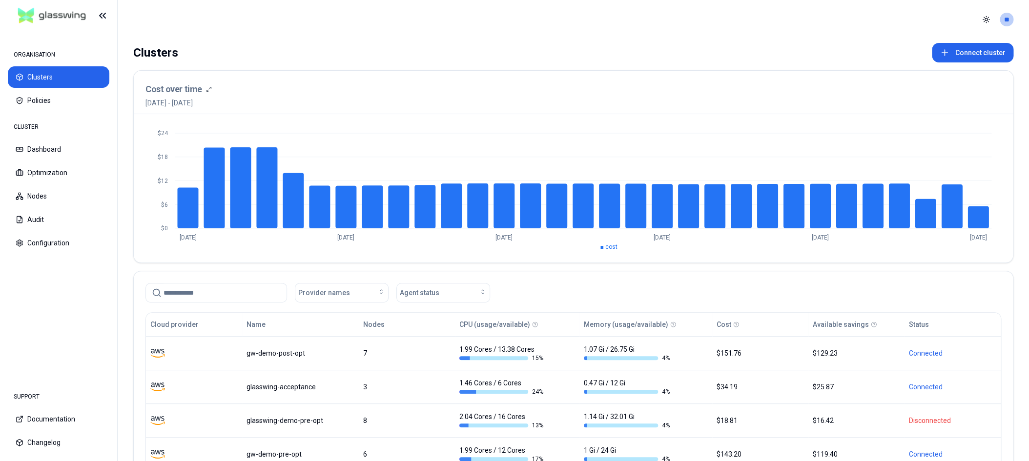
scroll to position [106, 0]
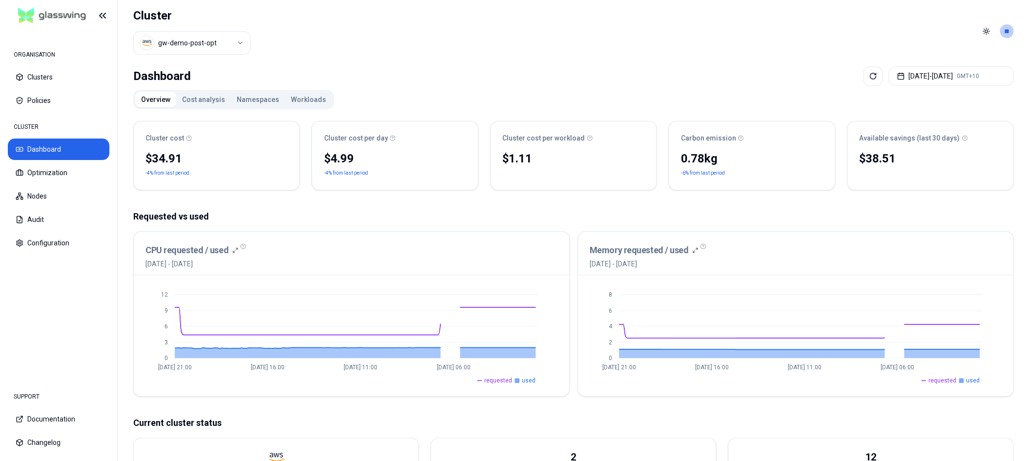
click at [197, 43] on html "ORGANISATION Clusters Policies CLUSTER Dashboard Optimization Nodes Audit Confi…" at bounding box center [514, 230] width 1029 height 461
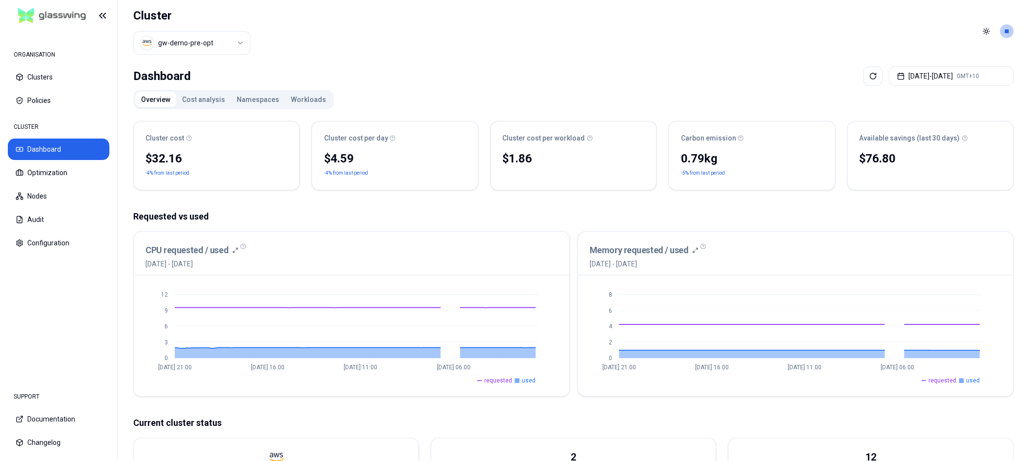
click at [204, 41] on html "ORGANISATION Clusters Policies CLUSTER Dashboard Optimization Nodes Audit Confi…" at bounding box center [514, 230] width 1029 height 461
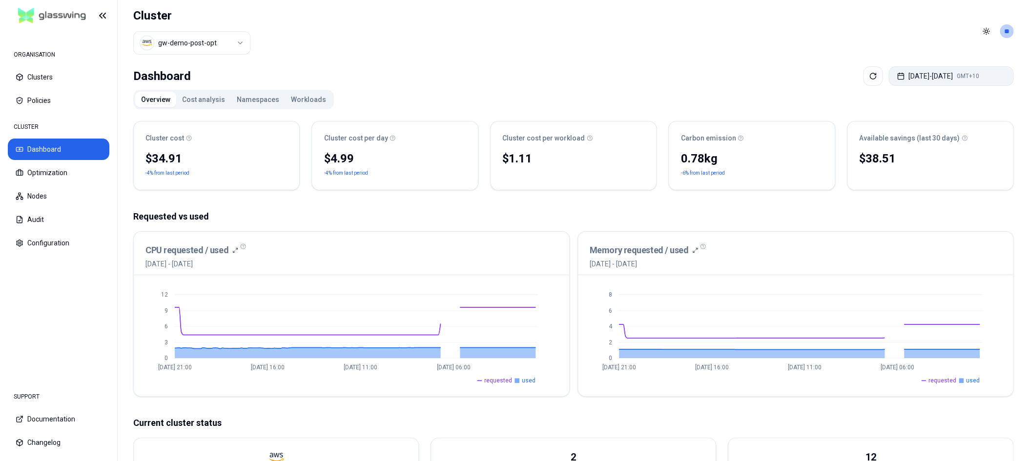
click at [941, 75] on button "Aug 24, 2025 - Aug 31, 2025 GMT+10" at bounding box center [950, 76] width 125 height 20
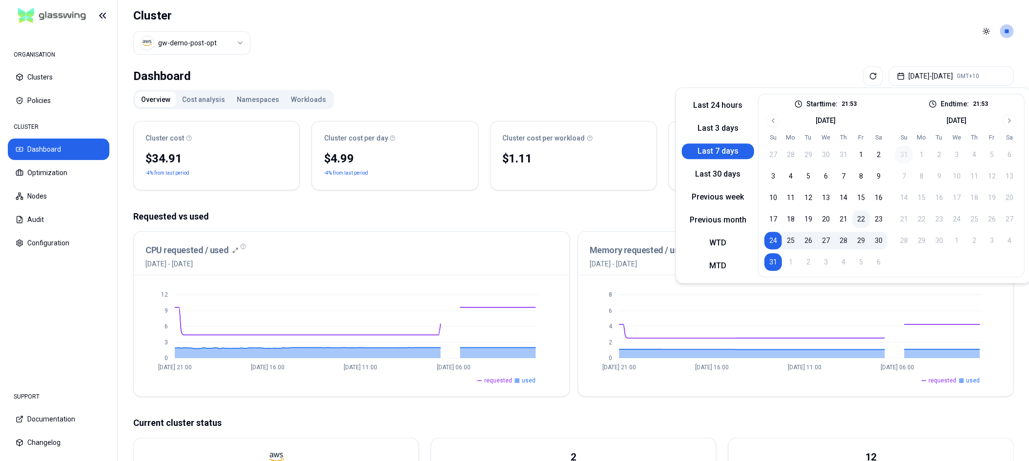
click at [860, 221] on button "22" at bounding box center [861, 219] width 18 height 18
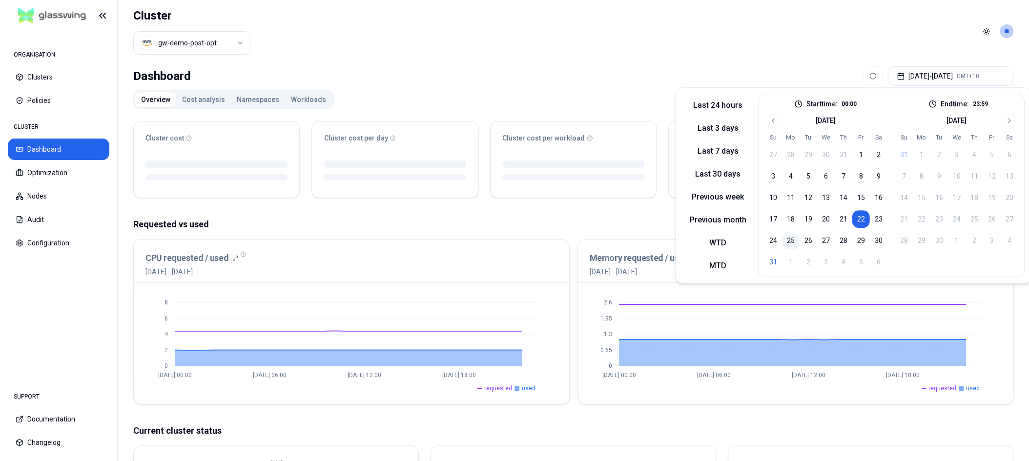
click at [790, 242] on button "25" at bounding box center [790, 241] width 18 height 18
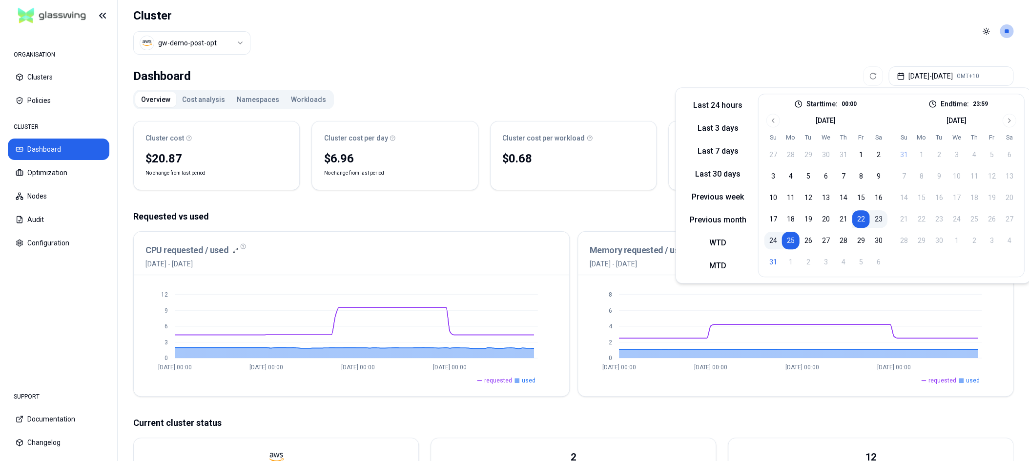
click at [875, 217] on button "23" at bounding box center [878, 219] width 18 height 18
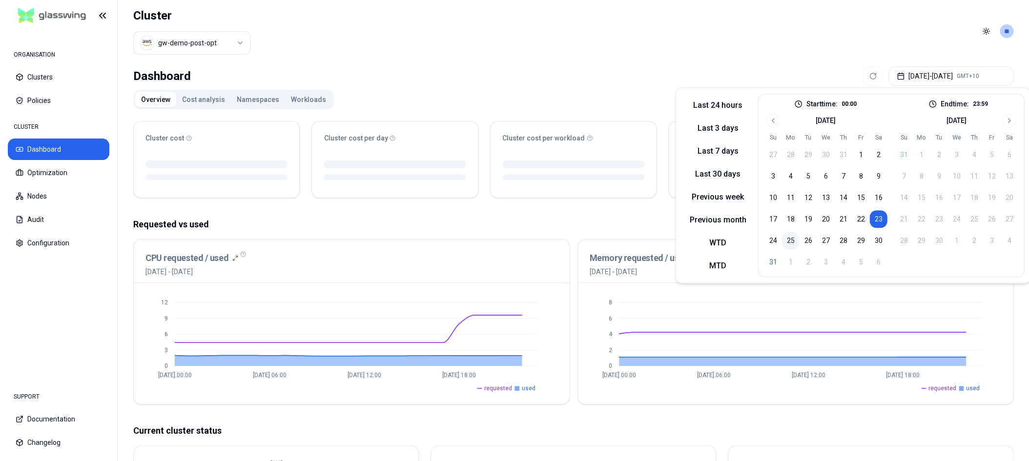
click at [792, 240] on button "25" at bounding box center [790, 241] width 18 height 18
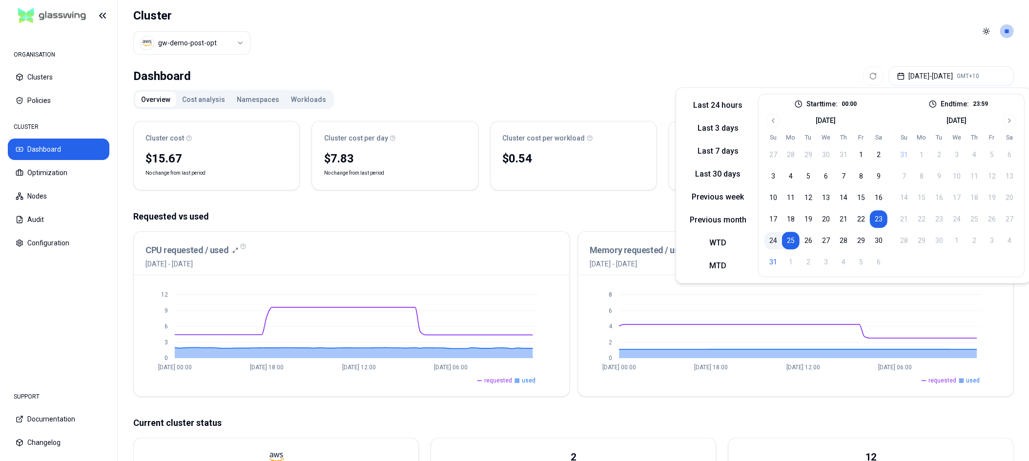
click at [769, 240] on button "24" at bounding box center [773, 241] width 18 height 18
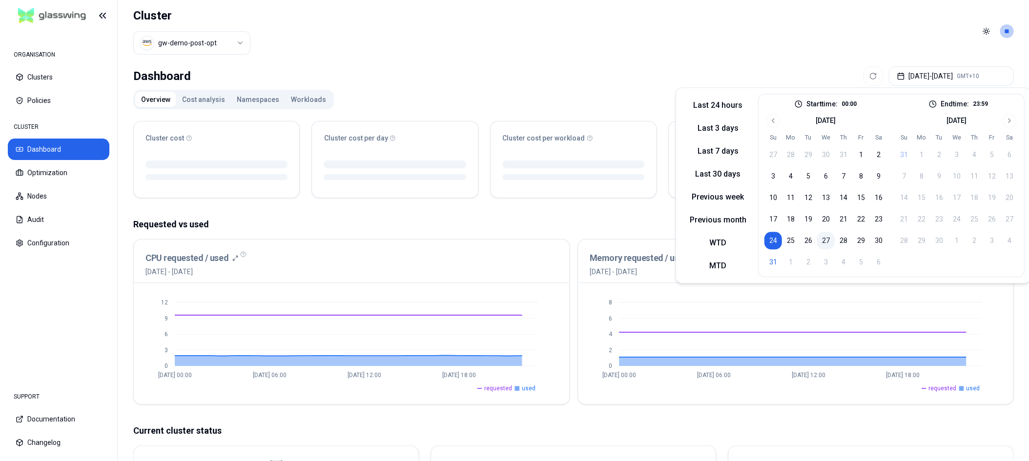
click at [820, 239] on button "27" at bounding box center [826, 241] width 18 height 18
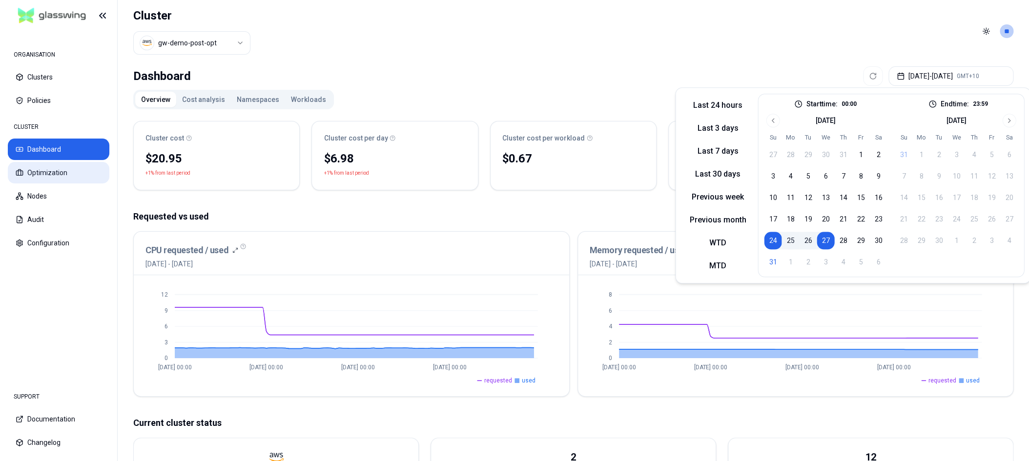
click at [60, 181] on button "Optimization" at bounding box center [59, 172] width 102 height 21
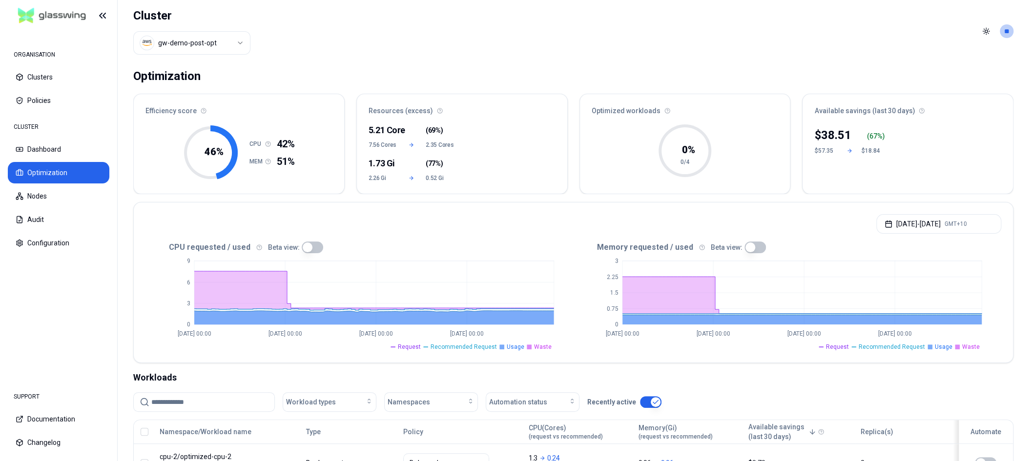
scroll to position [160, 0]
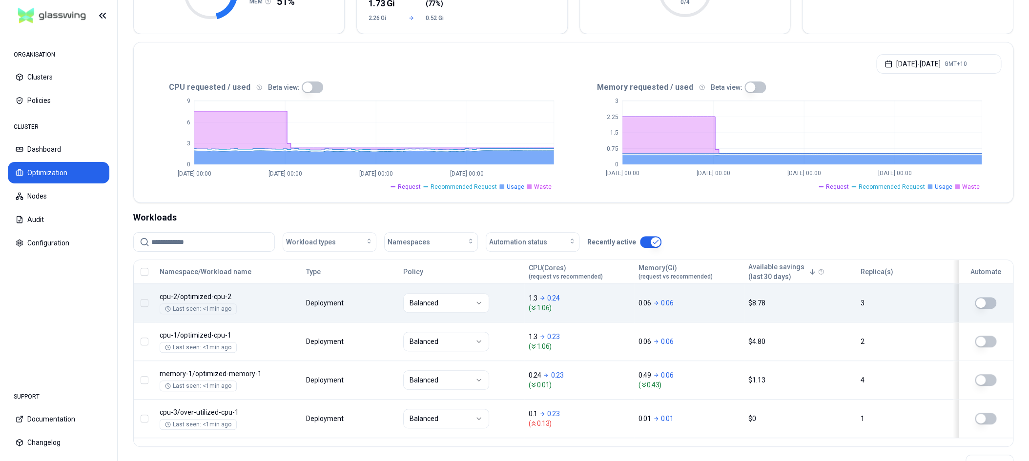
click at [513, 307] on div "Balanced" at bounding box center [461, 303] width 117 height 20
click at [983, 300] on button "button" at bounding box center [985, 303] width 21 height 12
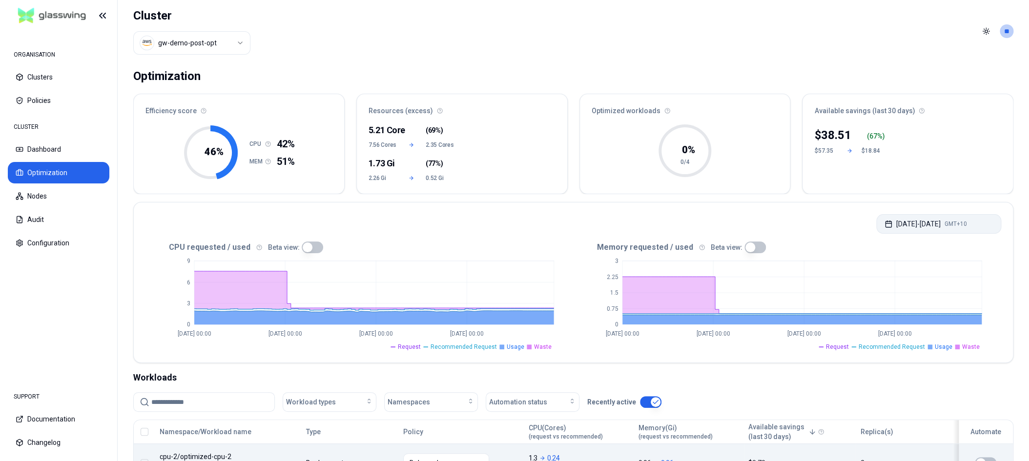
click at [919, 224] on button "Aug 24, 2025 - Aug 27, 2025 GMT+10" at bounding box center [938, 224] width 125 height 20
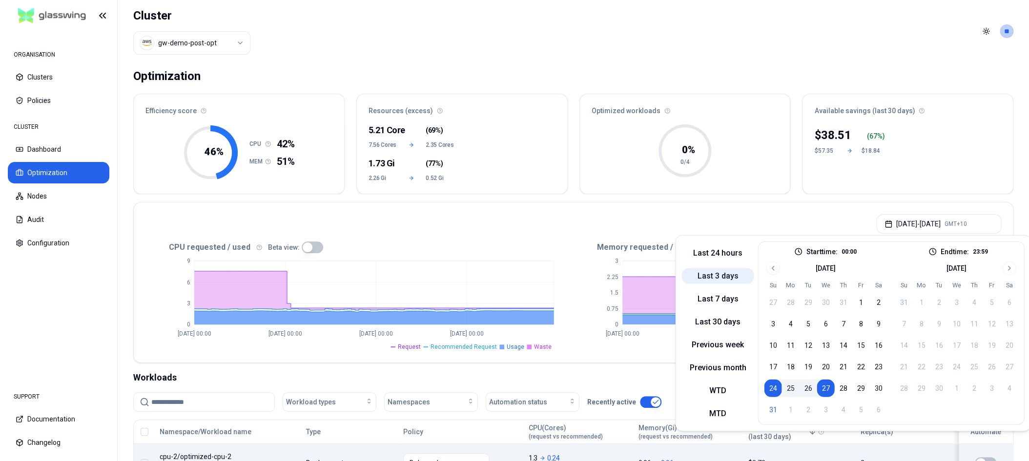
click at [726, 275] on button "Last 3 days" at bounding box center [717, 276] width 72 height 16
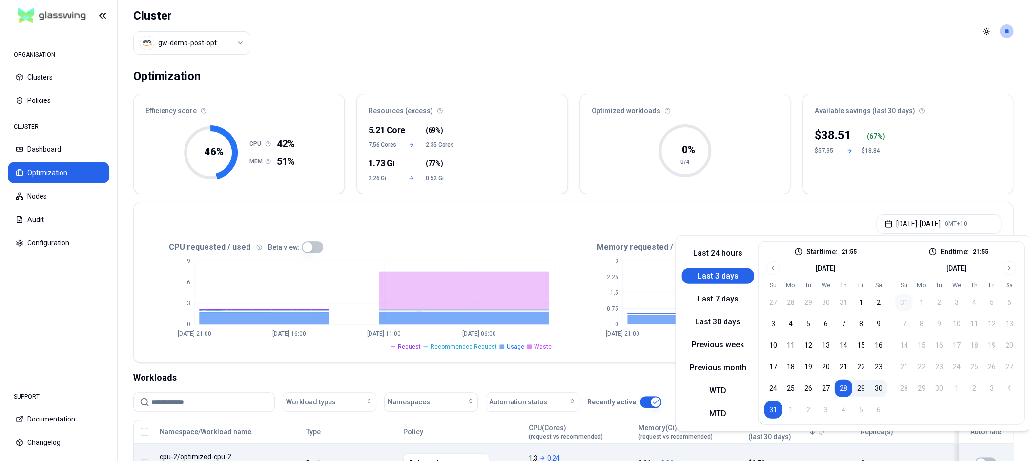
click at [575, 50] on header "Cluster gw-demo-post-opt Toggle theme **" at bounding box center [573, 31] width 911 height 62
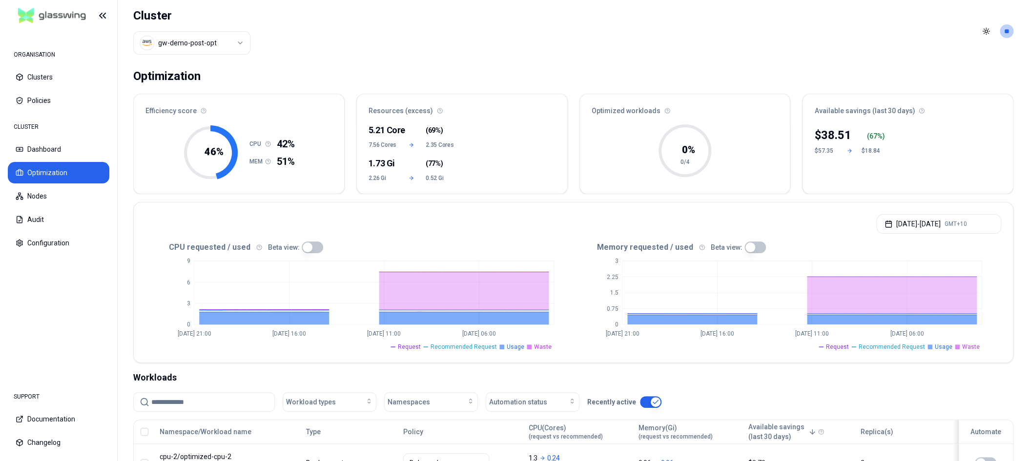
click at [236, 39] on html "ORGANISATION Clusters Policies CLUSTER Dashboard Optimization Nodes Audit Confi…" at bounding box center [514, 230] width 1029 height 461
click at [511, 41] on html "ORGANISATION Clusters Policies CLUSTER Dashboard Optimization Nodes Audit Confi…" at bounding box center [514, 230] width 1029 height 461
click at [924, 224] on button "Aug 28, 2025 - Aug 31, 2025 GMT+10" at bounding box center [938, 224] width 125 height 20
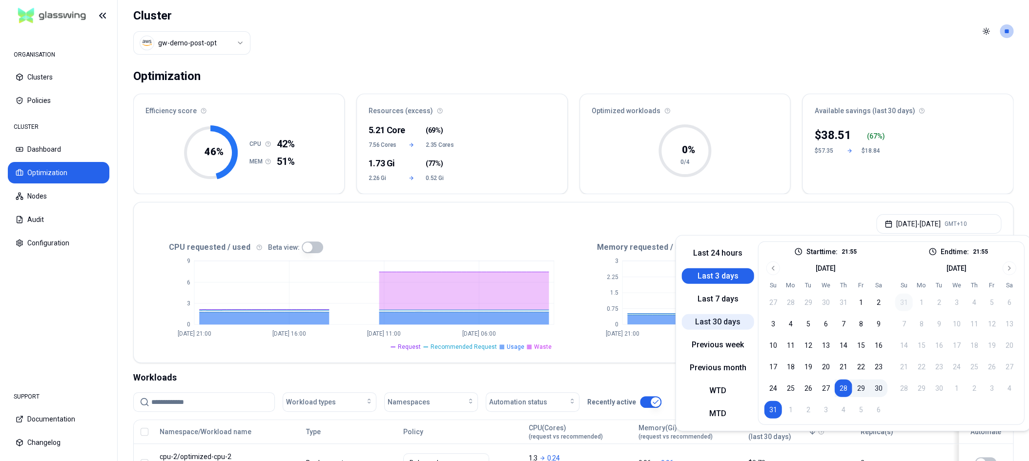
click at [731, 321] on button "Last 30 days" at bounding box center [717, 322] width 72 height 16
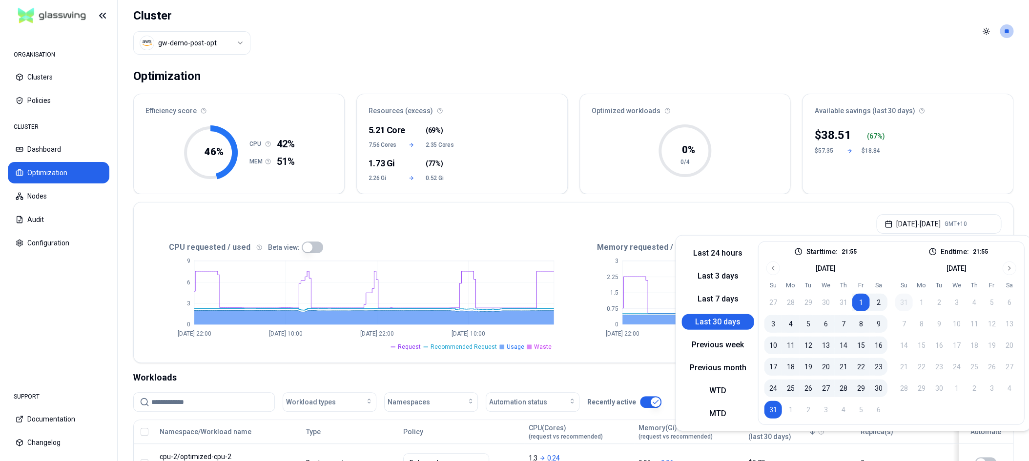
click at [626, 28] on header "Cluster gw-demo-post-opt Toggle theme **" at bounding box center [573, 31] width 911 height 62
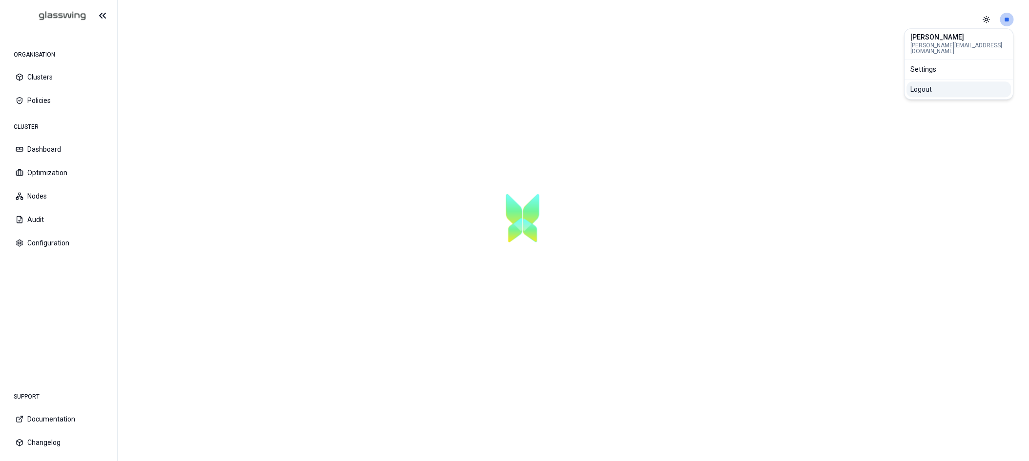
click at [946, 83] on div "Logout" at bounding box center [958, 90] width 104 height 16
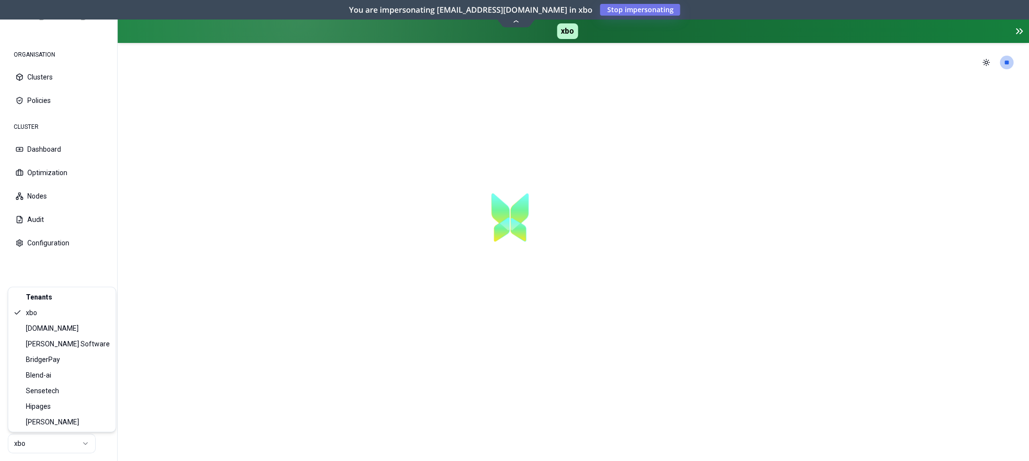
click at [78, 443] on html "ORGANISATION Clusters Policies CLUSTER Dashboard Optimization Nodes Audit Confi…" at bounding box center [514, 230] width 1029 height 461
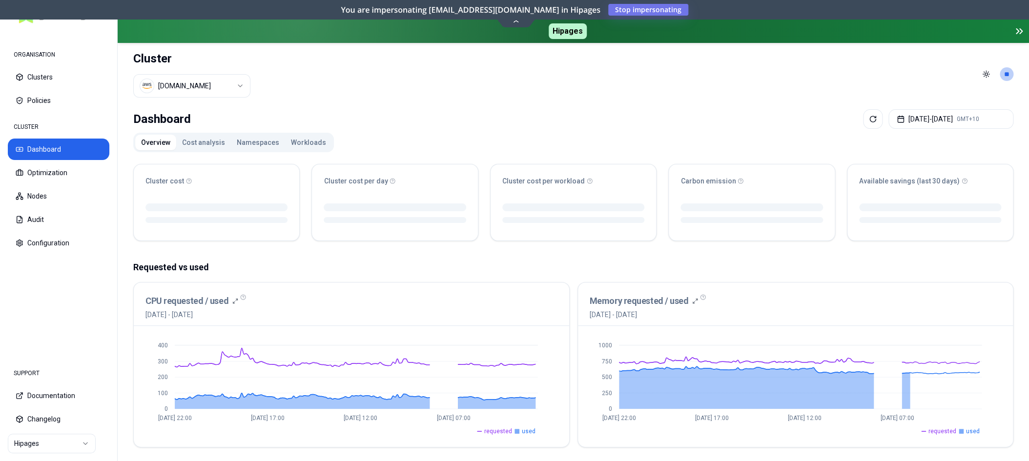
click at [250, 139] on button "Namespaces" at bounding box center [258, 143] width 54 height 16
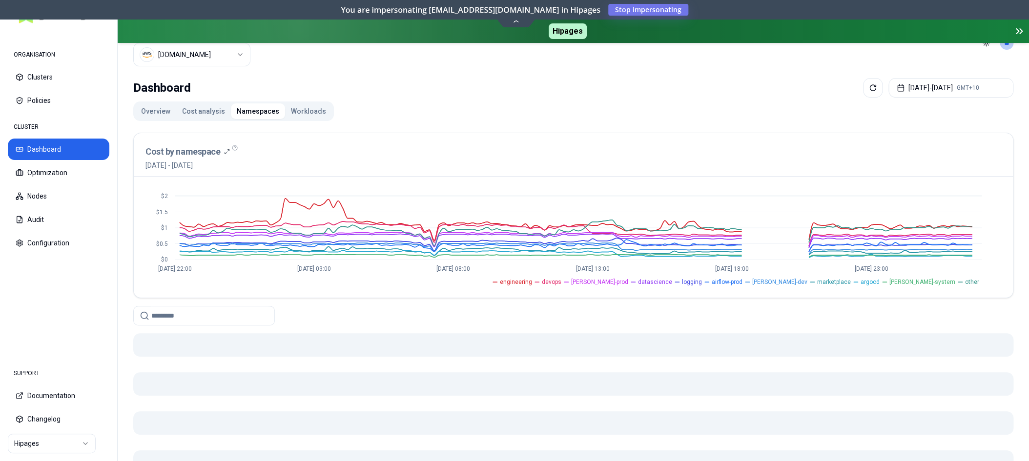
scroll to position [53, 0]
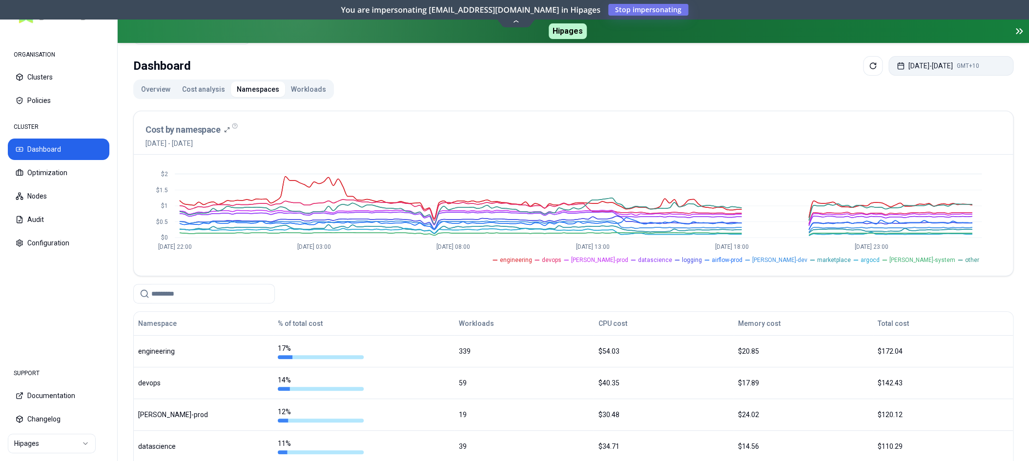
click at [980, 63] on button "[DATE] - [DATE] GMT+10" at bounding box center [950, 66] width 125 height 20
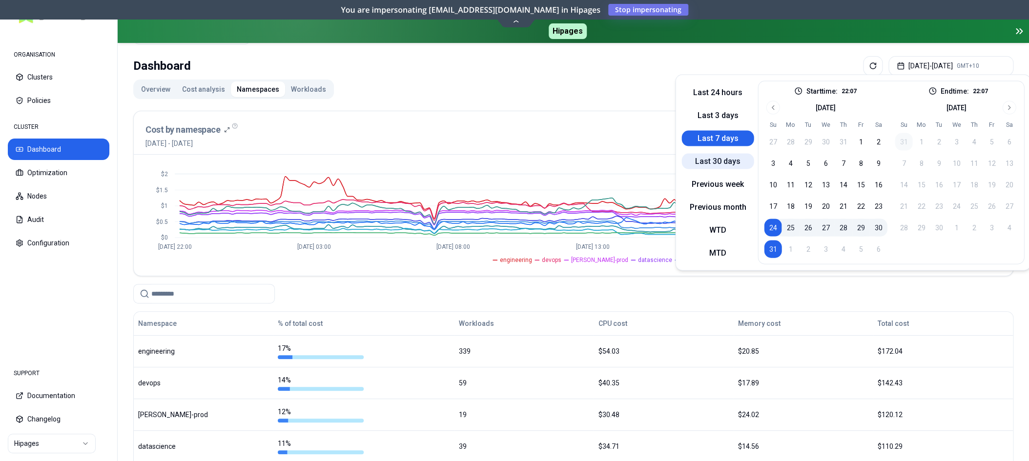
click at [728, 163] on button "Last 30 days" at bounding box center [717, 161] width 72 height 16
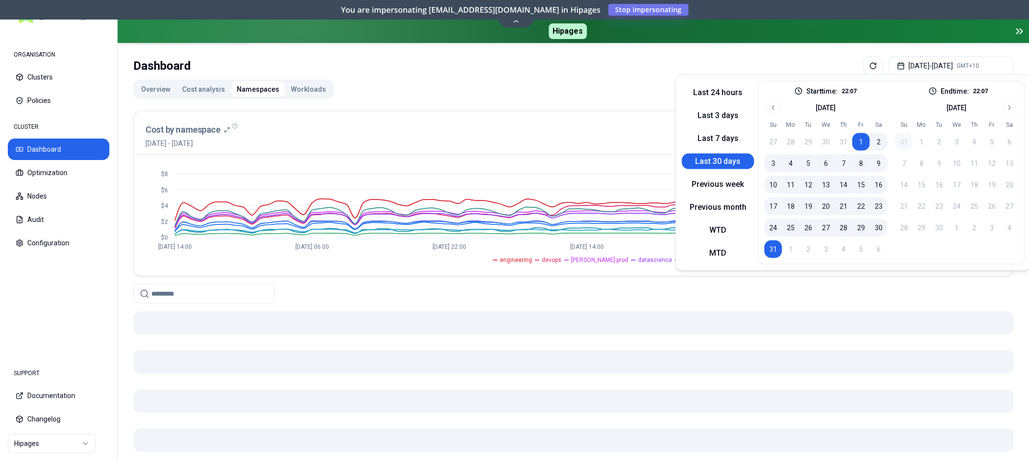
click at [513, 82] on div "Overview Cost analysis Namespaces Workloads Cost by namespace 1st August 2025 -…" at bounding box center [573, 318] width 880 height 476
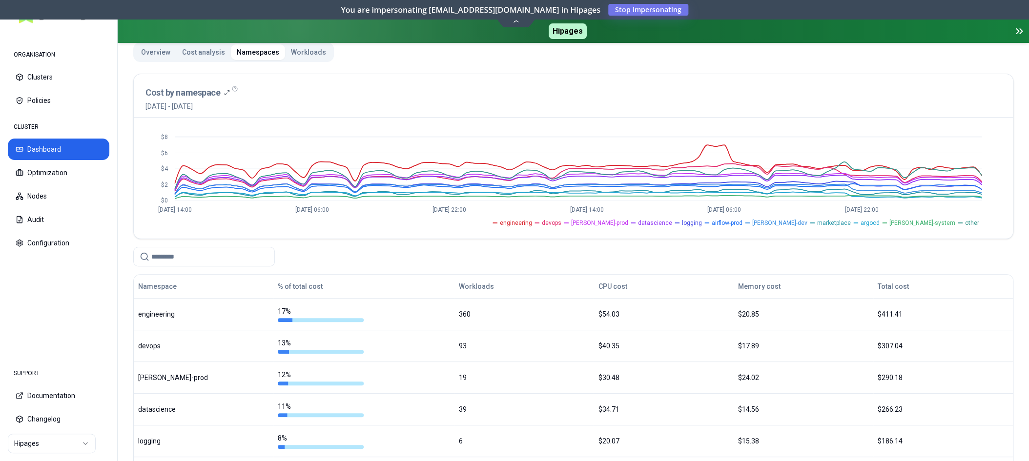
scroll to position [48, 0]
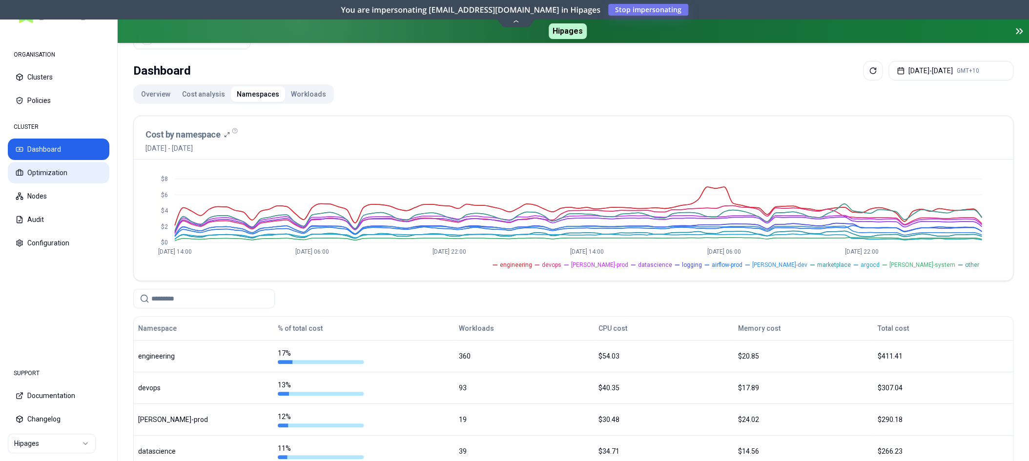
click at [42, 173] on button "Optimization" at bounding box center [59, 172] width 102 height 21
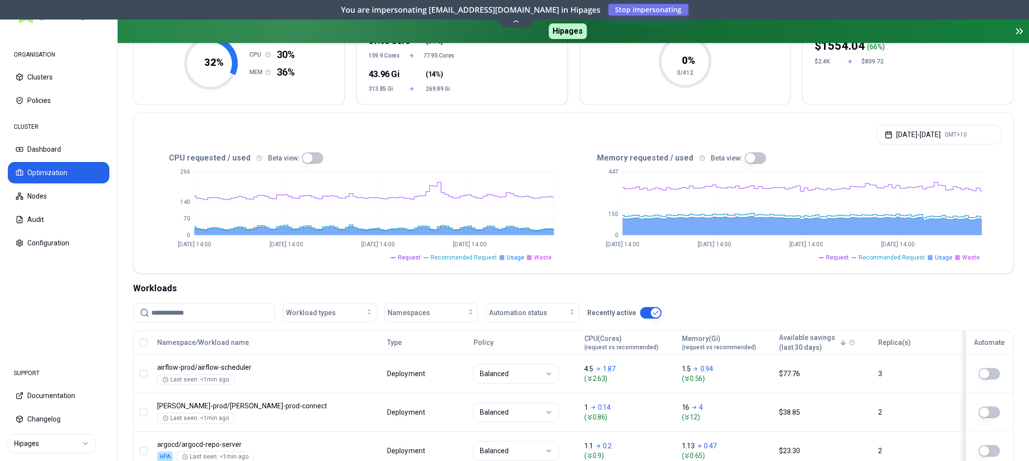
scroll to position [91, 0]
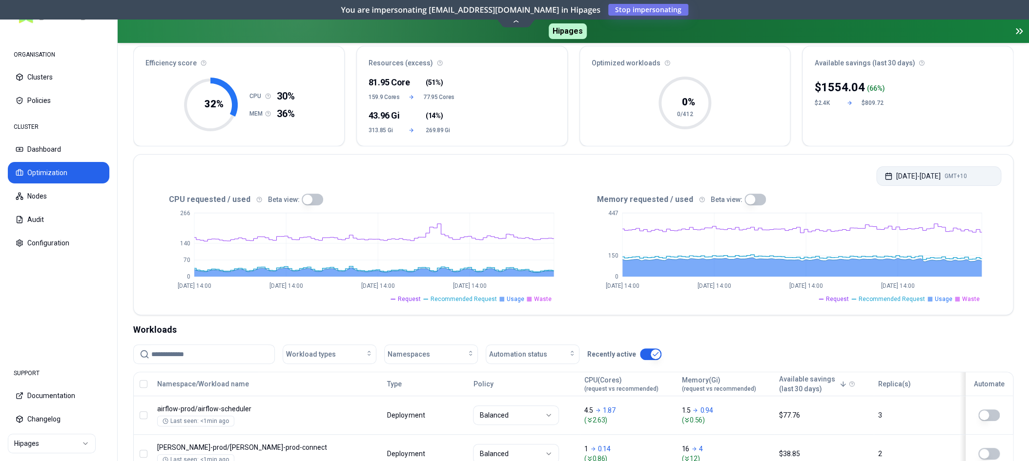
click at [960, 169] on button "Aug 01, 2025 - Aug 31, 2025 GMT+10" at bounding box center [938, 176] width 125 height 20
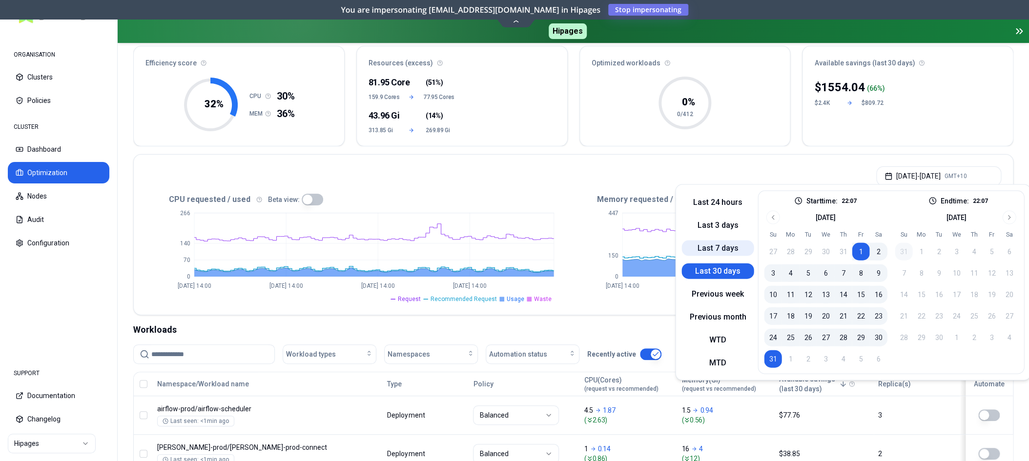
click at [719, 250] on button "Last 7 days" at bounding box center [717, 248] width 72 height 16
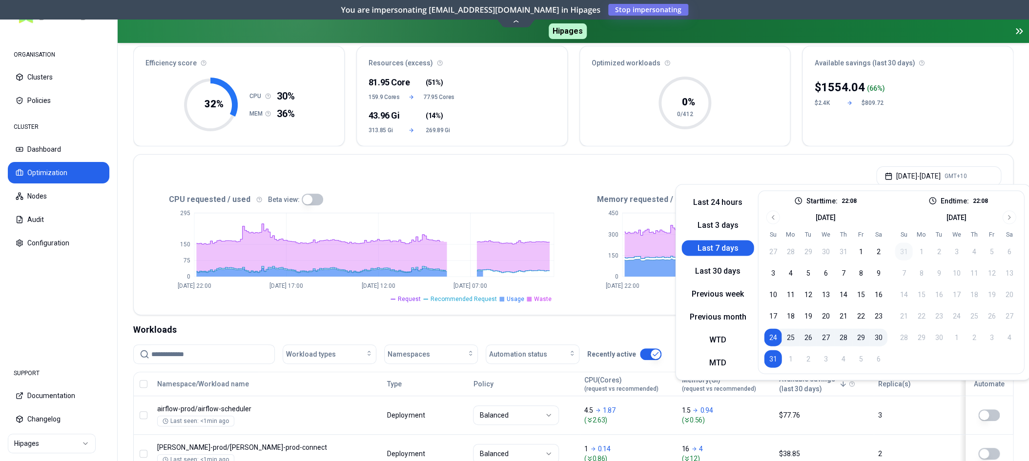
click at [571, 135] on div "Efficiency score 32 % CPU 30% MEM 36% Resources (excess) 81.95 Core ( 51% ) 159…" at bounding box center [573, 96] width 880 height 101
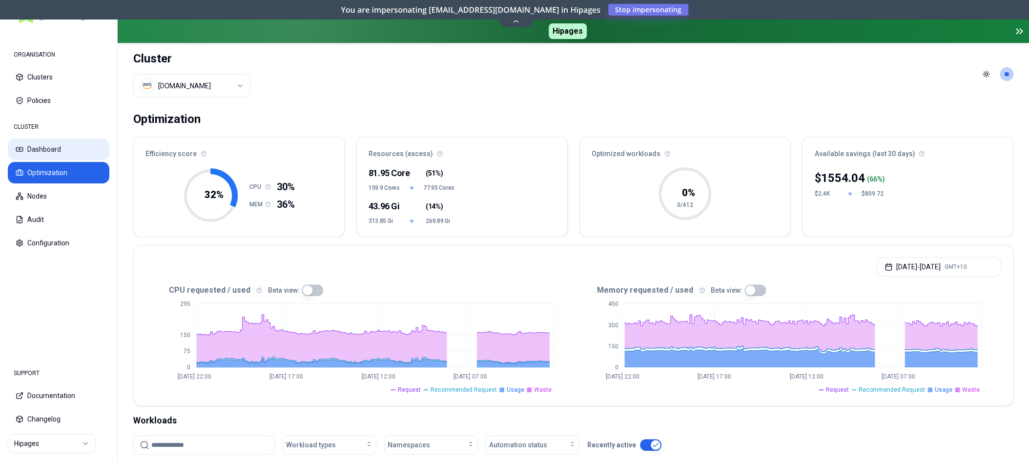
click at [46, 151] on button "Dashboard" at bounding box center [59, 149] width 102 height 21
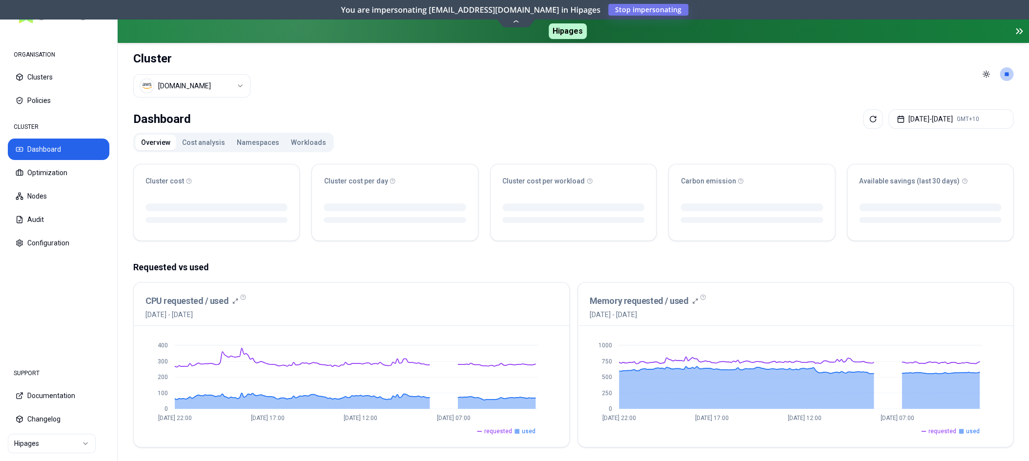
click at [254, 138] on button "Namespaces" at bounding box center [258, 143] width 54 height 16
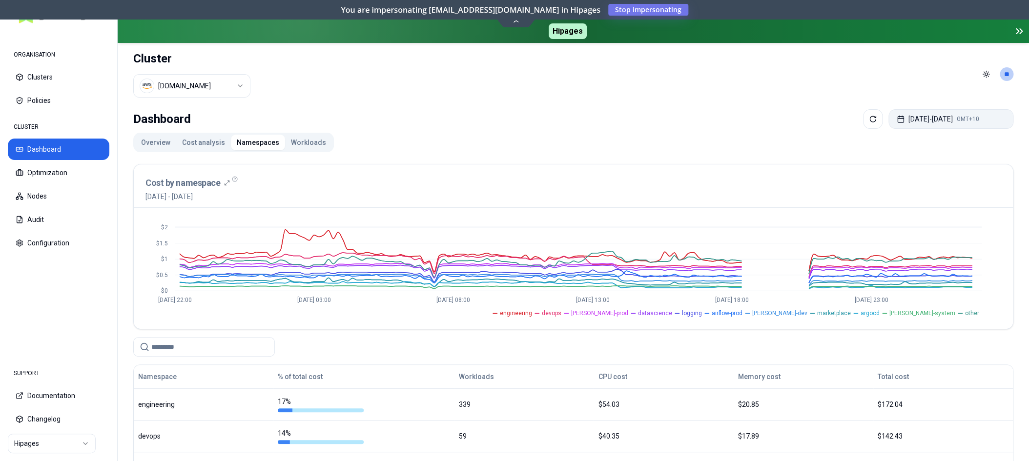
click at [932, 123] on button "[DATE] - [DATE] GMT+10" at bounding box center [950, 119] width 125 height 20
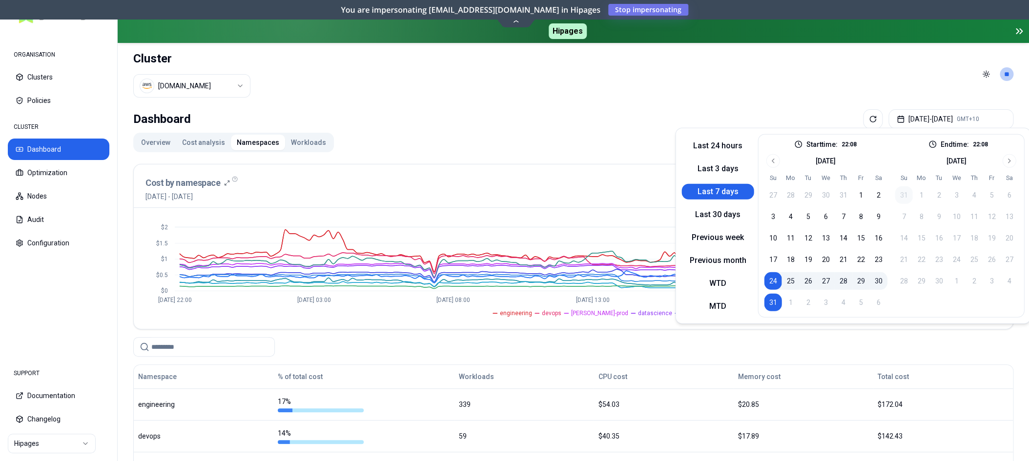
click at [766, 87] on header "Cluster [DOMAIN_NAME] Toggle theme **" at bounding box center [573, 74] width 911 height 62
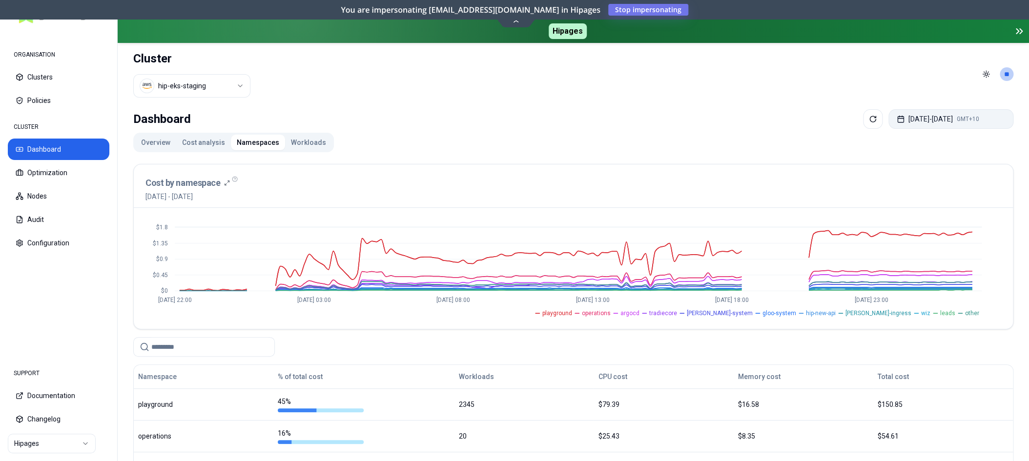
click at [941, 119] on button "[DATE] - [DATE] GMT+10" at bounding box center [950, 119] width 125 height 20
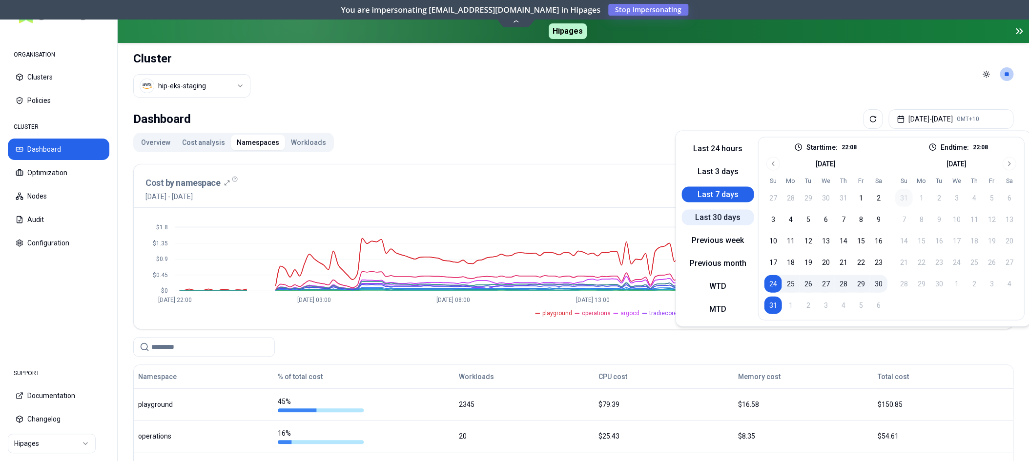
click at [728, 219] on button "Last 30 days" at bounding box center [717, 217] width 72 height 16
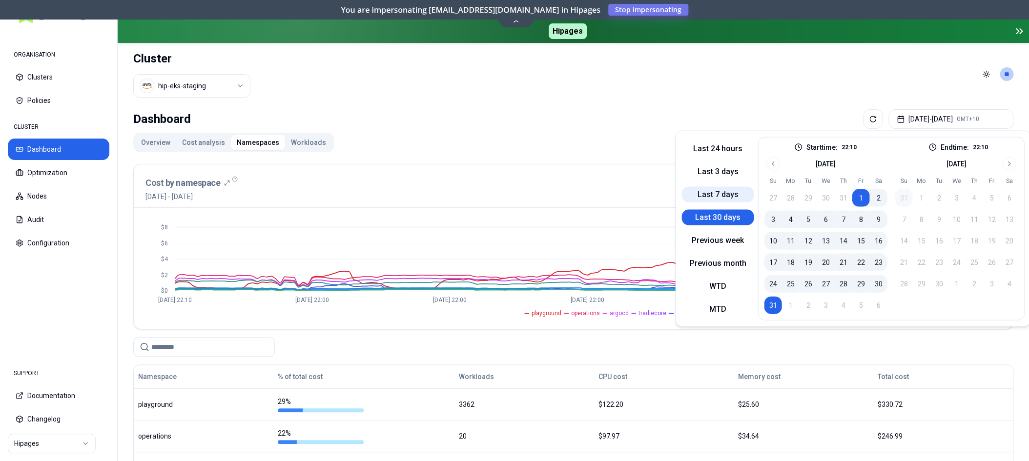
click at [726, 196] on button "Last 7 days" at bounding box center [717, 194] width 72 height 16
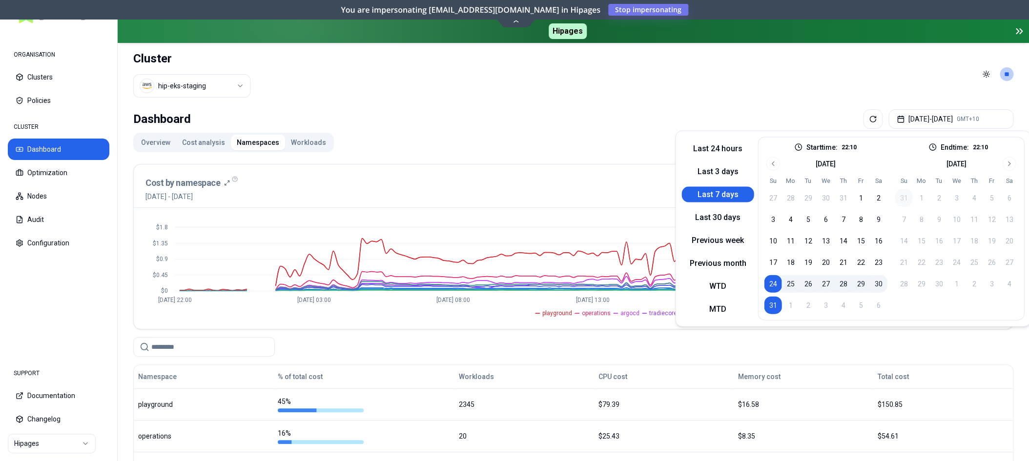
click at [626, 113] on div "Dashboard [DATE] - [DATE] GMT+10" at bounding box center [573, 119] width 880 height 20
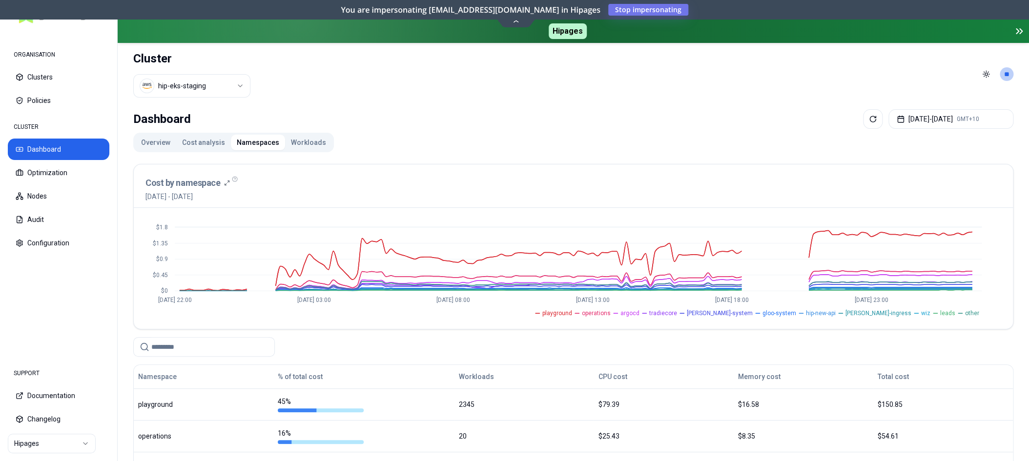
click at [239, 85] on html "ORGANISATION Clusters Policies CLUSTER Dashboard Optimization Nodes Audit Confi…" at bounding box center [514, 230] width 1029 height 461
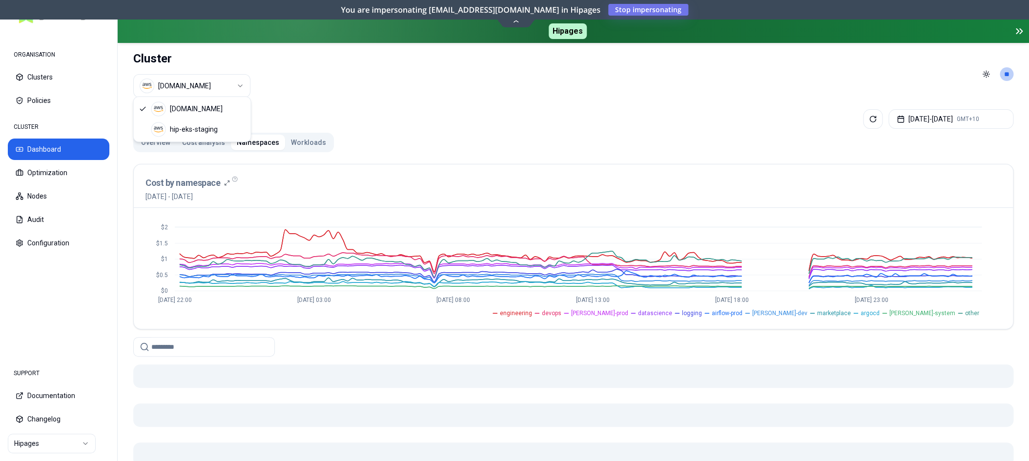
click at [238, 82] on html "ORGANISATION Clusters Policies CLUSTER Dashboard Optimization Nodes Audit Confi…" at bounding box center [514, 230] width 1029 height 461
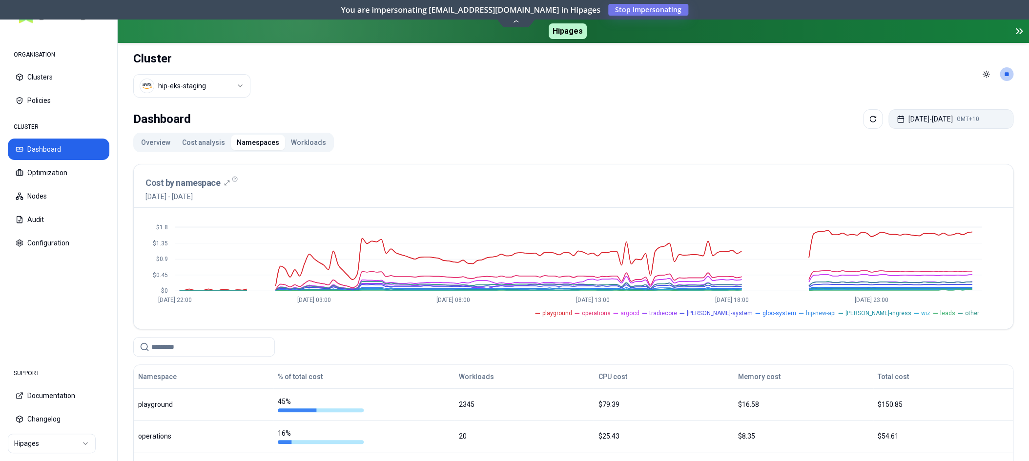
click at [979, 120] on button "[DATE] - [DATE] GMT+10" at bounding box center [950, 119] width 125 height 20
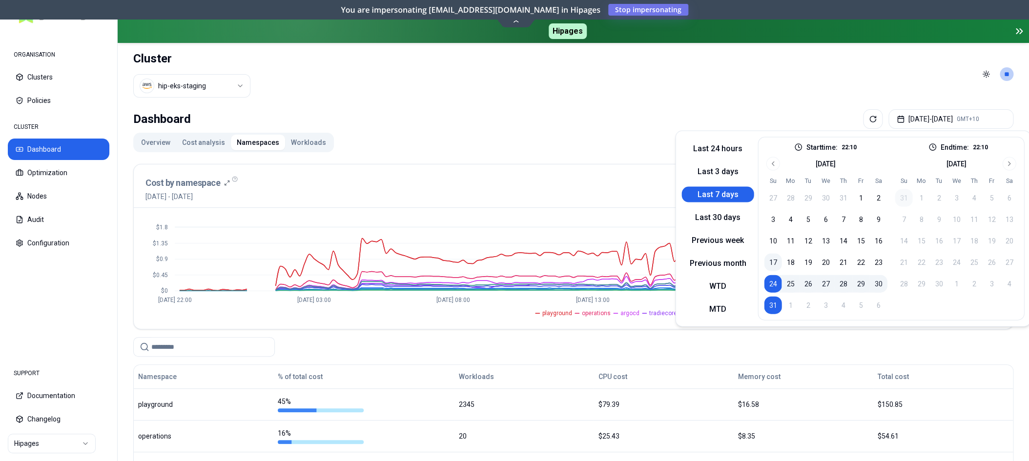
click at [772, 260] on button "17" at bounding box center [773, 263] width 18 height 18
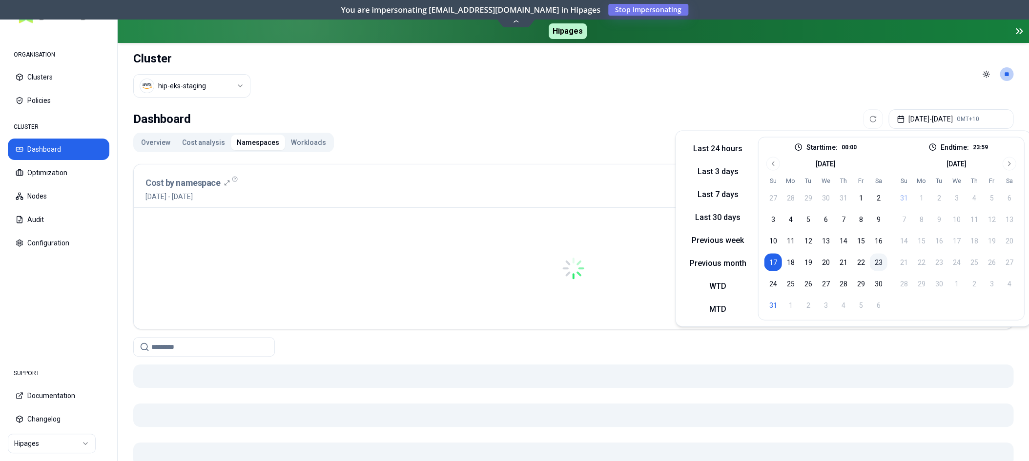
click at [880, 265] on button "23" at bounding box center [878, 263] width 18 height 18
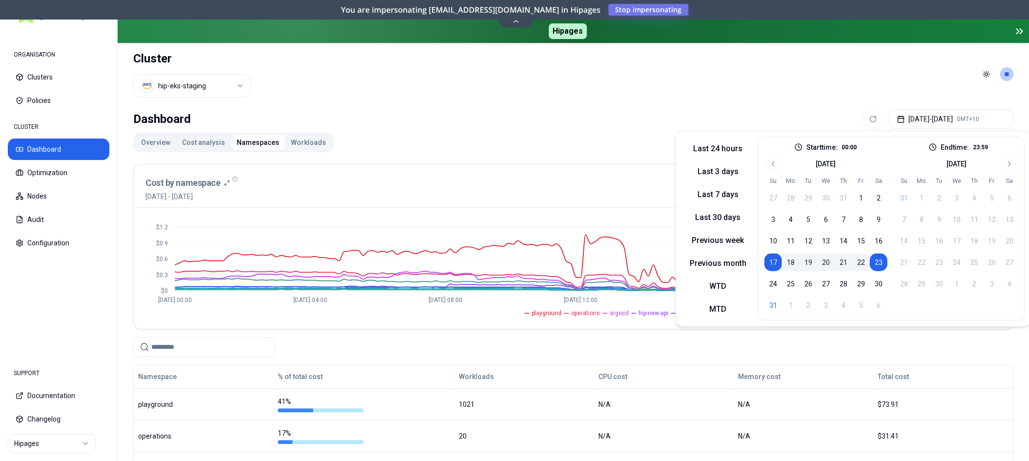
click at [758, 102] on header "Cluster hip-eks-staging Toggle theme **" at bounding box center [573, 74] width 911 height 62
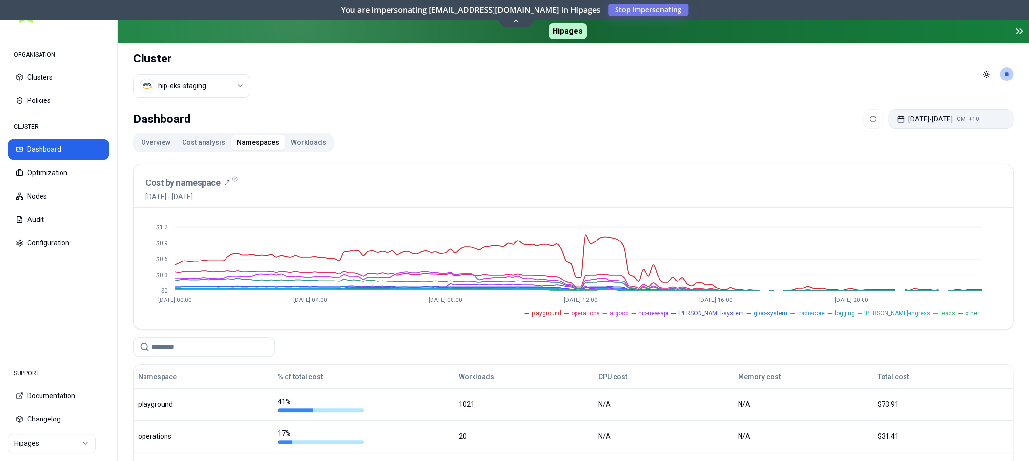
click at [943, 116] on button "[DATE] - [DATE] GMT+10" at bounding box center [950, 119] width 125 height 20
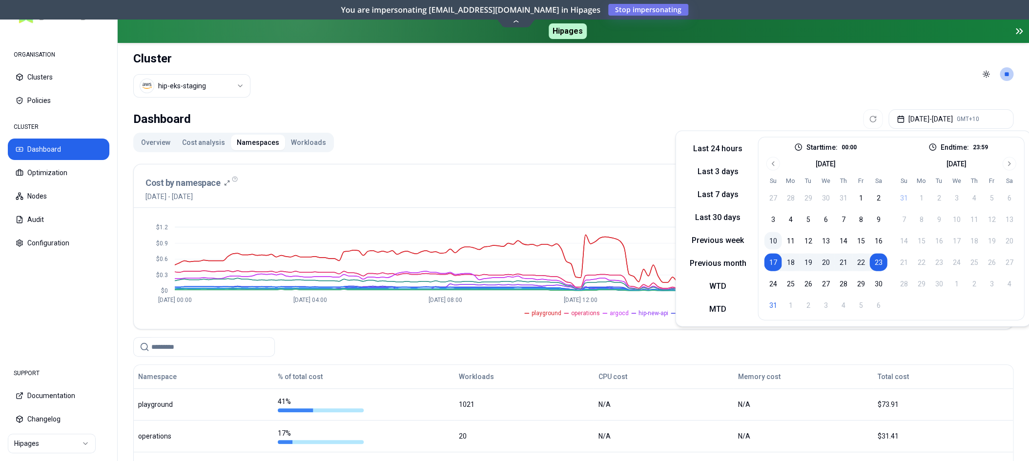
click at [770, 242] on button "10" at bounding box center [773, 241] width 18 height 18
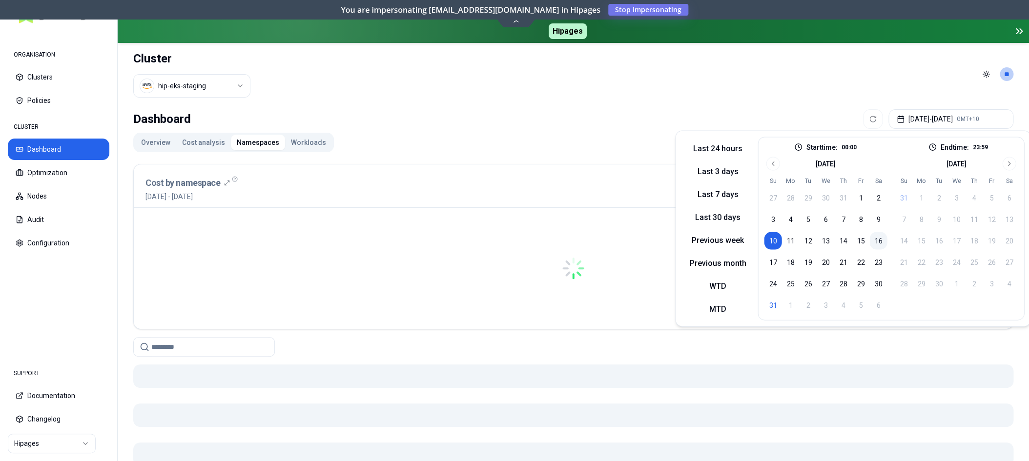
click at [876, 241] on button "16" at bounding box center [878, 241] width 18 height 18
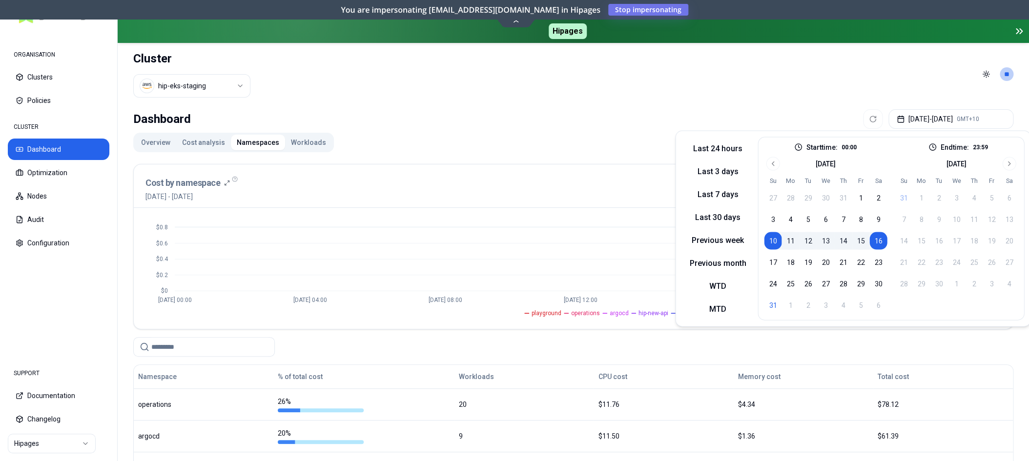
click at [833, 89] on header "Cluster hip-eks-staging Toggle theme **" at bounding box center [573, 74] width 911 height 62
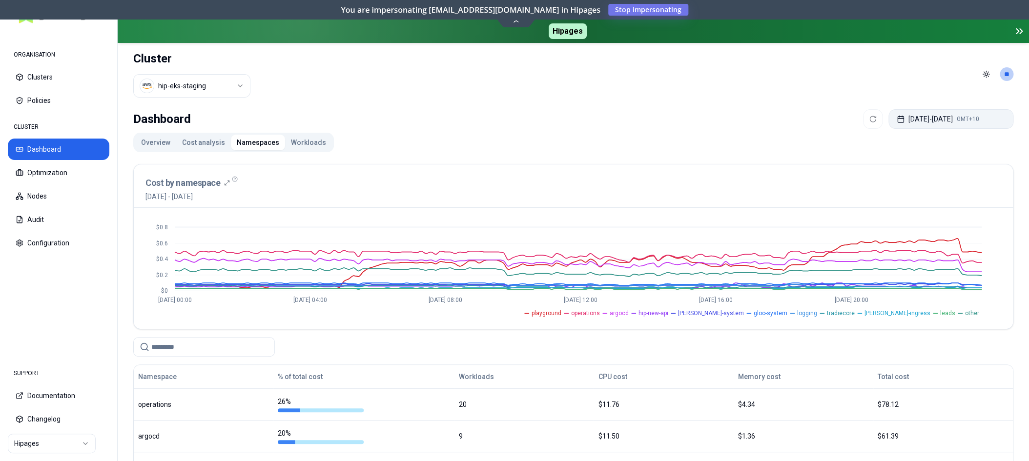
click at [929, 121] on button "[DATE] - [DATE] GMT+10" at bounding box center [950, 119] width 125 height 20
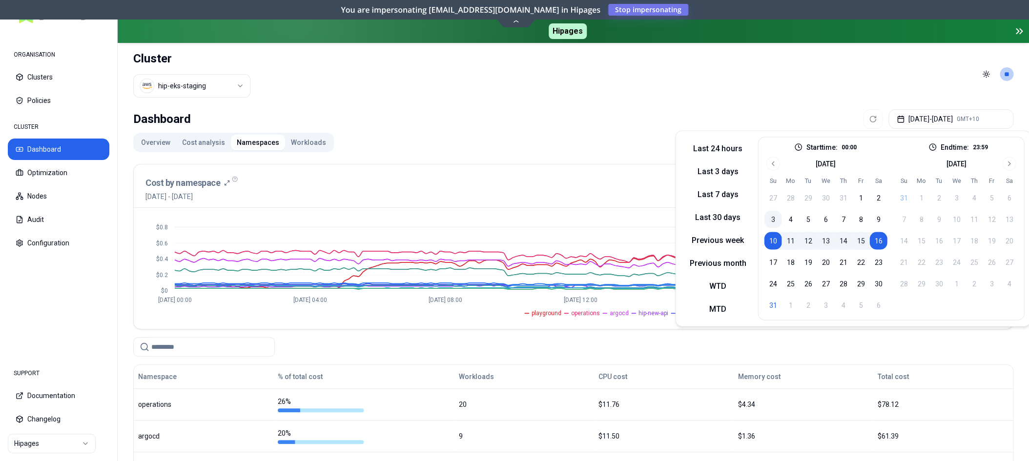
click at [770, 223] on button "3" at bounding box center [773, 220] width 18 height 18
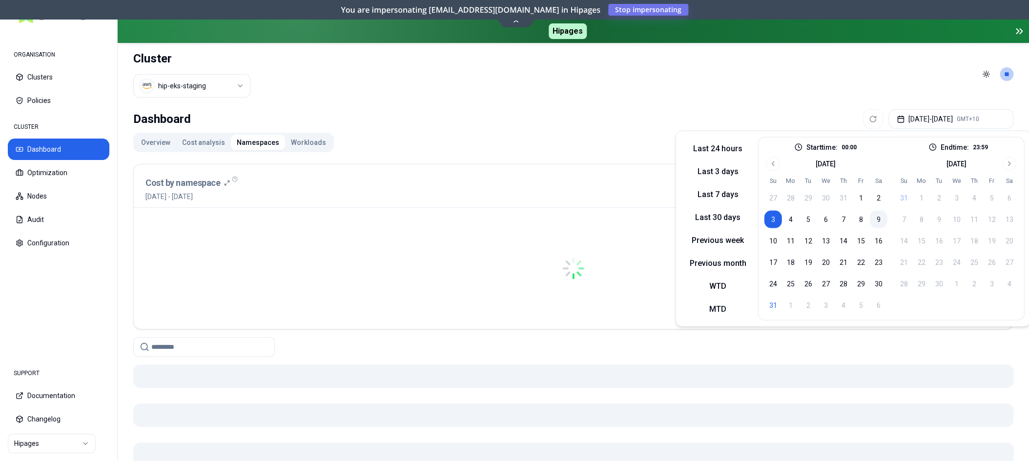
click at [877, 221] on button "9" at bounding box center [878, 220] width 18 height 18
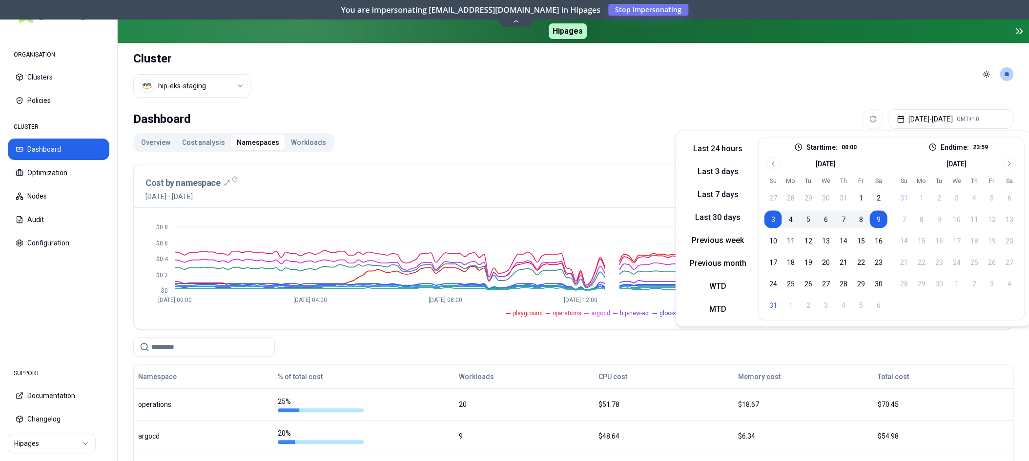
click at [804, 88] on header "Cluster hip-eks-staging Toggle theme **" at bounding box center [573, 74] width 911 height 62
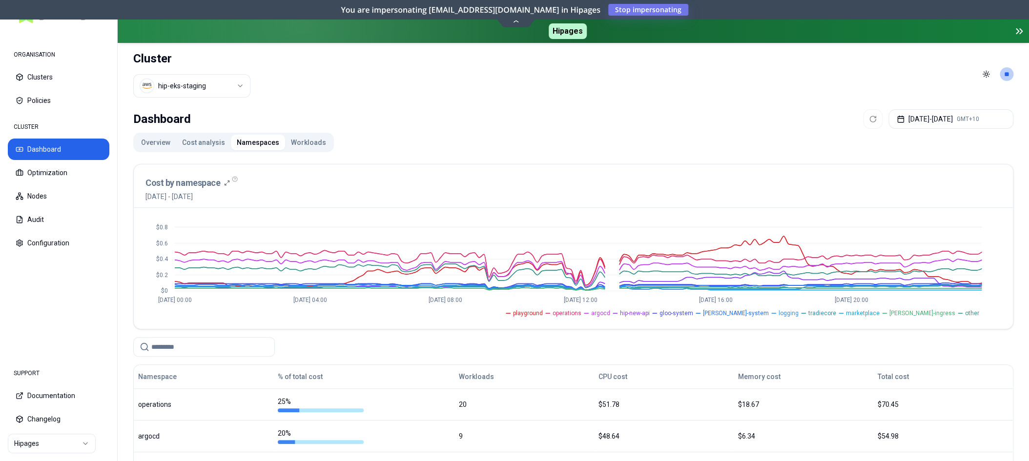
click at [216, 81] on html "ORGANISATION Clusters Policies CLUSTER Dashboard Optimization Nodes Audit Confi…" at bounding box center [514, 230] width 1029 height 461
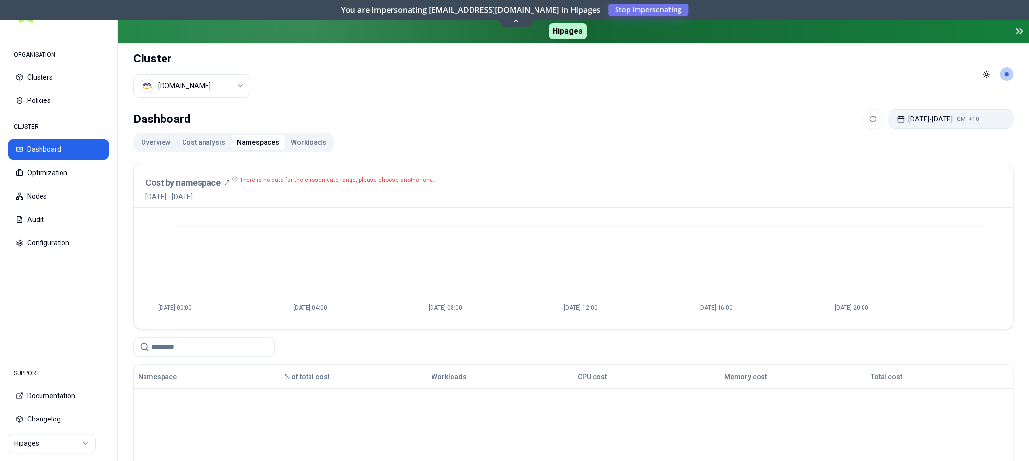
click at [920, 112] on button "[DATE] - [DATE] GMT+10" at bounding box center [950, 119] width 125 height 20
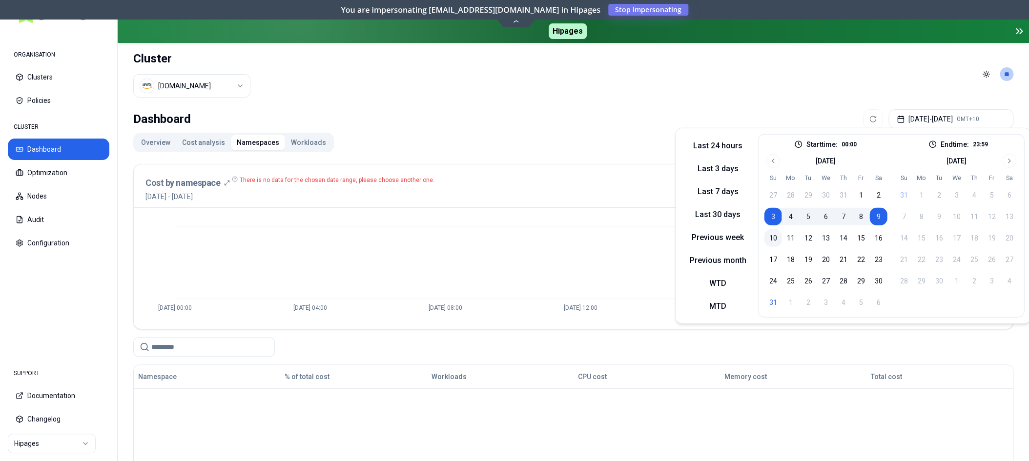
click at [767, 236] on button "10" at bounding box center [773, 238] width 18 height 18
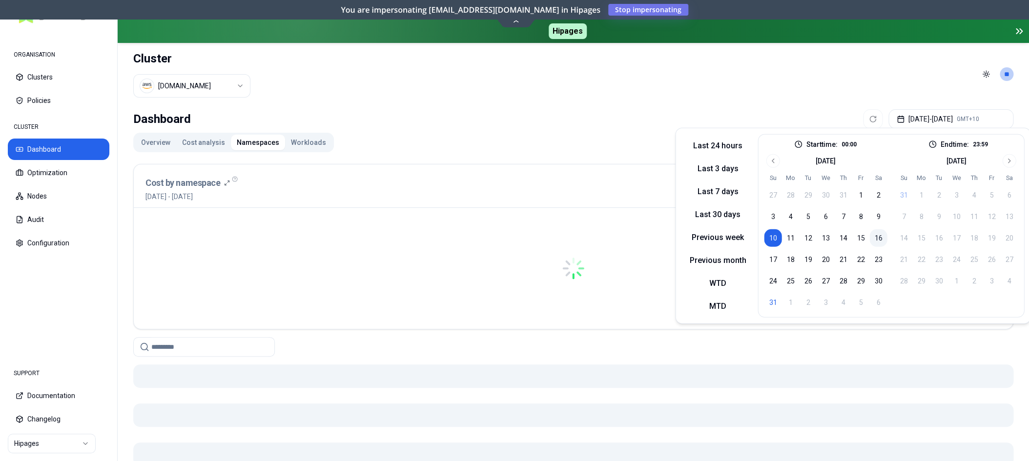
click at [877, 238] on button "16" at bounding box center [878, 238] width 18 height 18
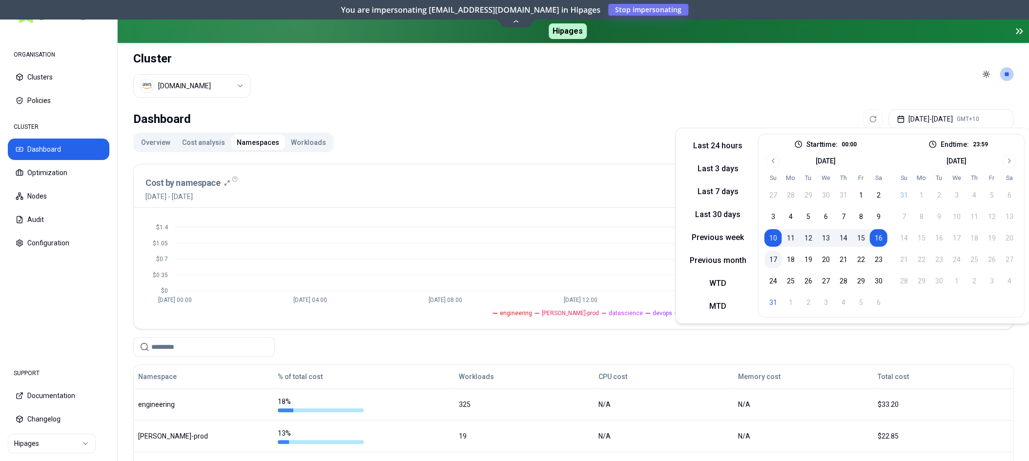
click at [771, 262] on button "17" at bounding box center [773, 260] width 18 height 18
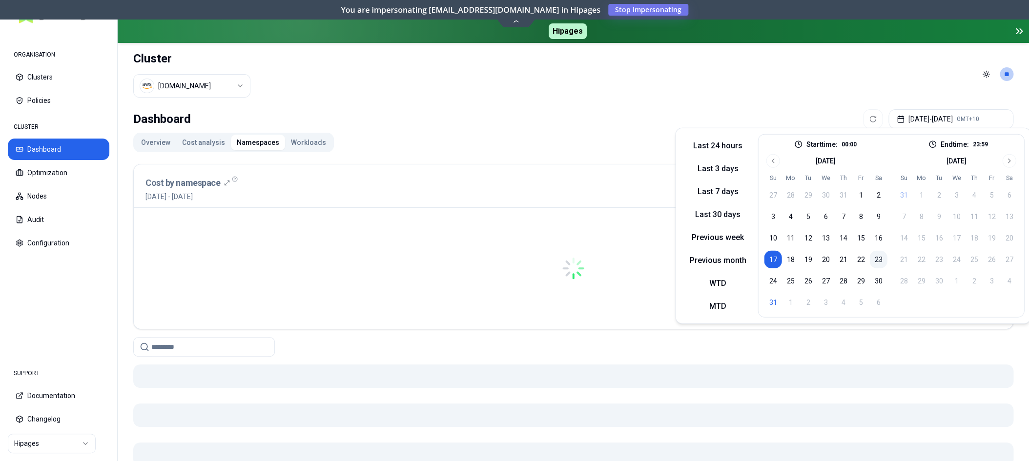
click at [879, 260] on button "23" at bounding box center [878, 260] width 18 height 18
click at [758, 89] on header "Cluster [DOMAIN_NAME] Toggle theme **" at bounding box center [573, 74] width 911 height 62
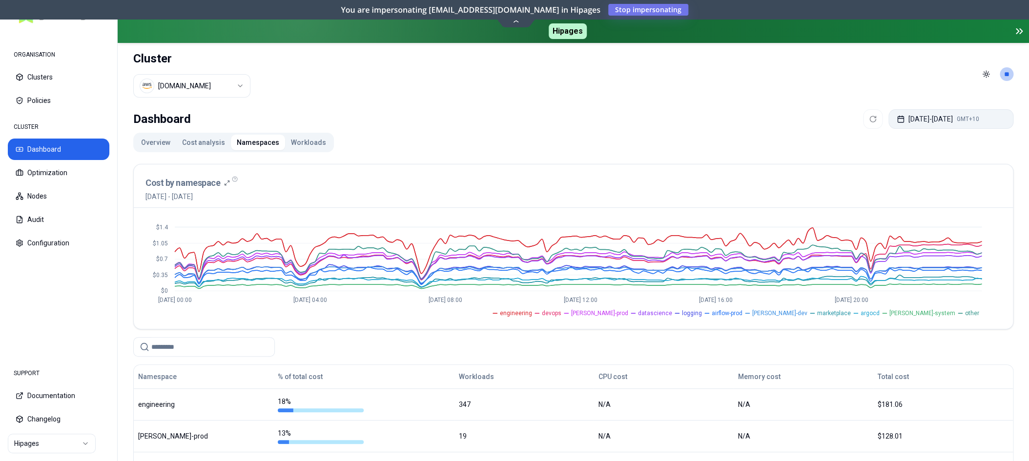
click at [957, 117] on button "[DATE] - [DATE] GMT+10" at bounding box center [950, 119] width 125 height 20
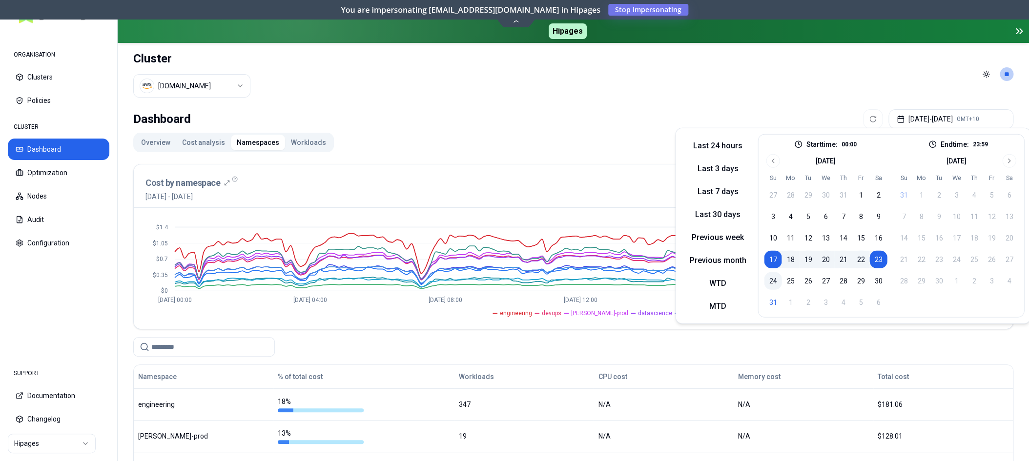
click at [769, 284] on button "24" at bounding box center [773, 281] width 18 height 18
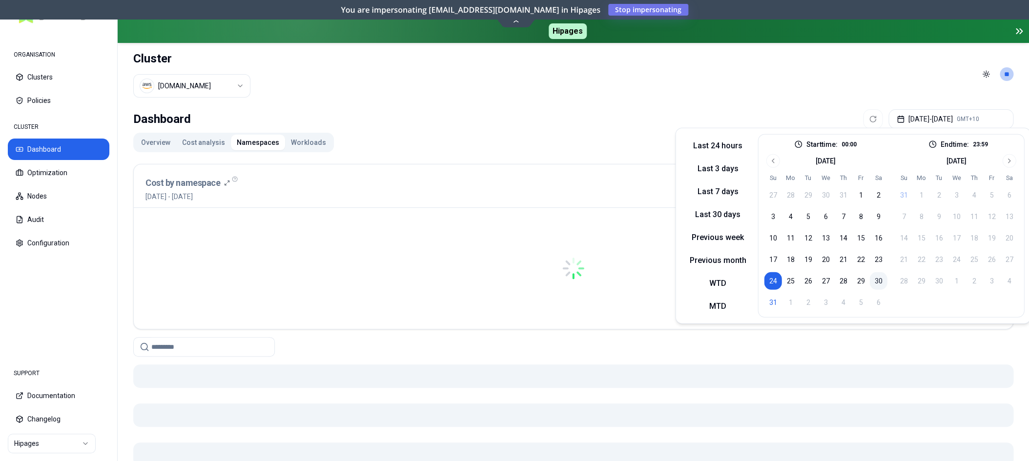
click at [876, 280] on button "30" at bounding box center [878, 281] width 18 height 18
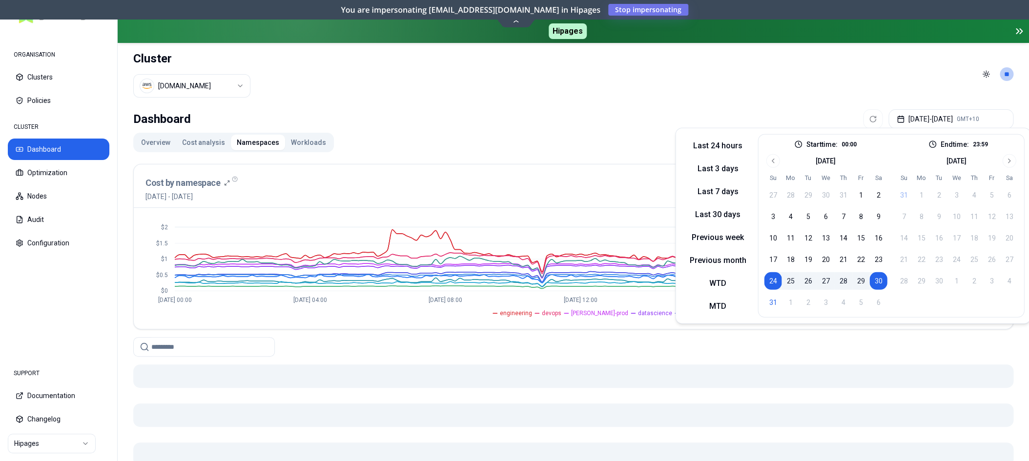
click at [782, 86] on header "Cluster [DOMAIN_NAME] Toggle theme **" at bounding box center [573, 74] width 911 height 62
